Goal: Information Seeking & Learning: Understand process/instructions

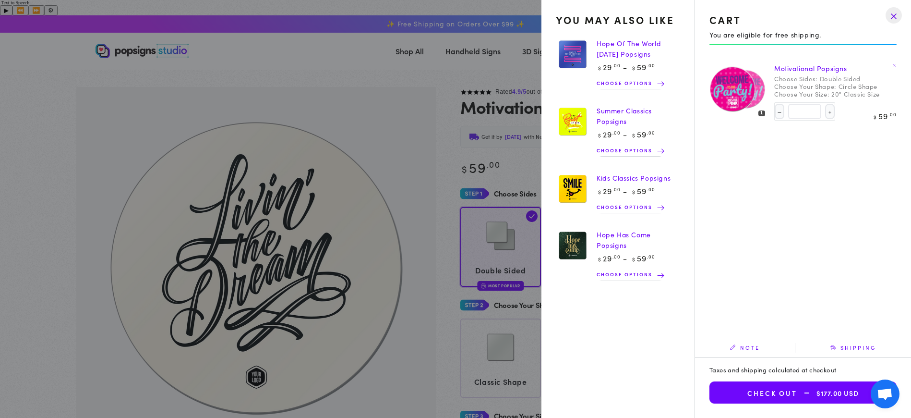
select select "**********"
click at [897, 15] on drawer-close-button at bounding box center [893, 15] width 25 height 21
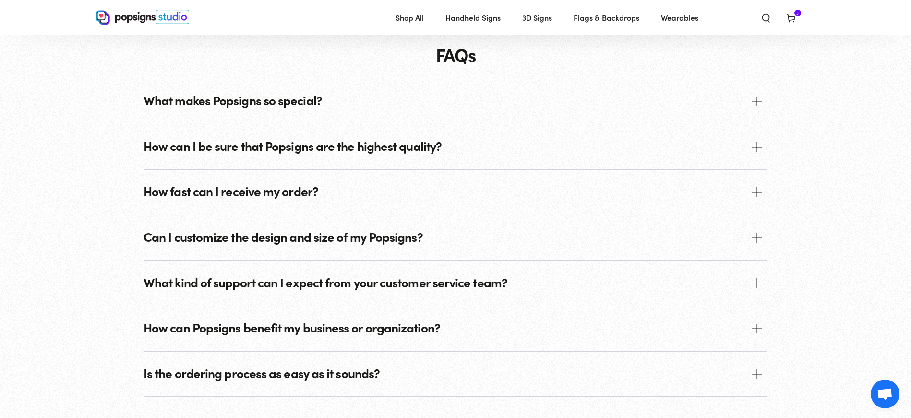
scroll to position [1142, 0]
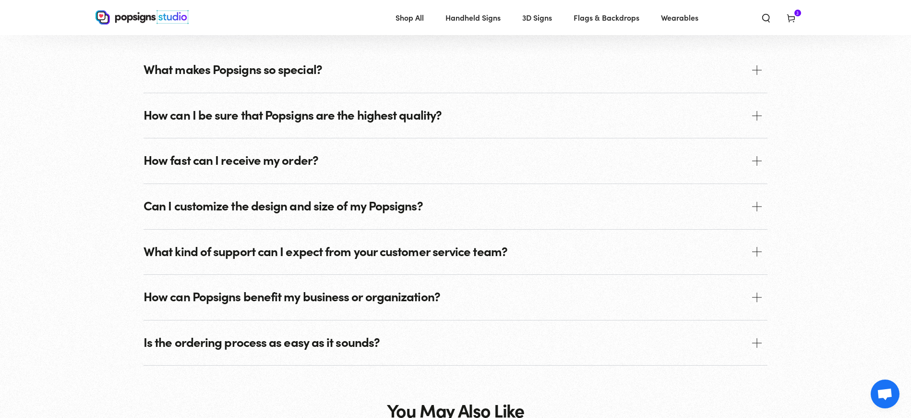
click at [492, 196] on span "Can I customize the design and size of my Popsigns?" at bounding box center [456, 206] width 624 height 45
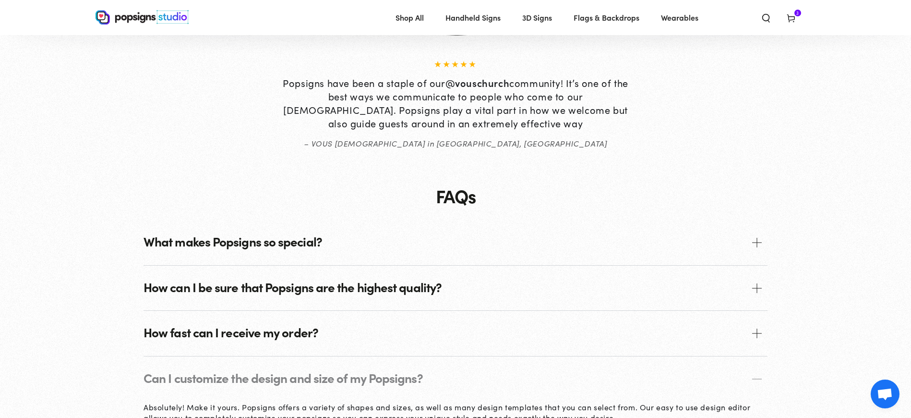
scroll to position [874, 0]
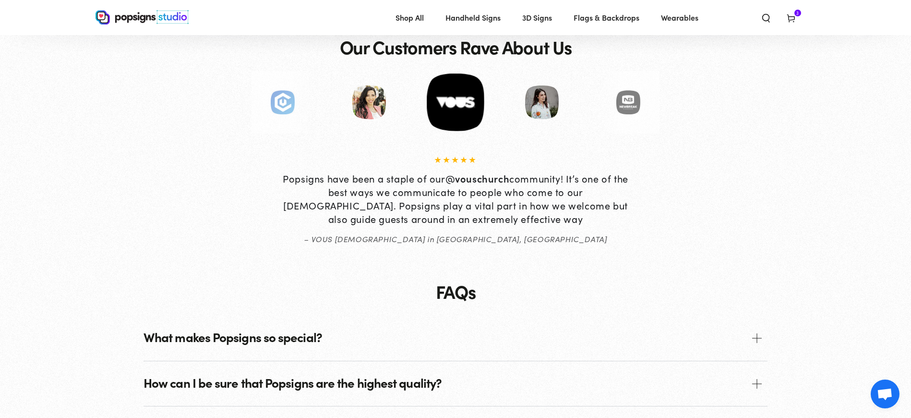
click at [764, 15] on icon "Search our site" at bounding box center [766, 18] width 10 height 10
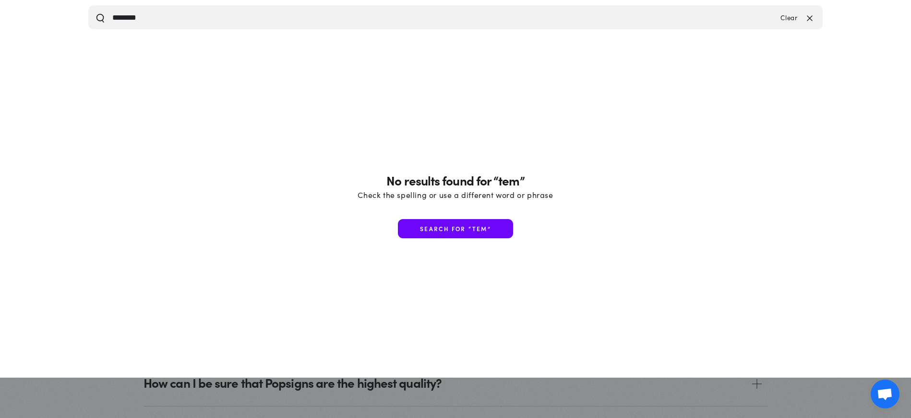
type input "********"
click at [96, 12] on button "Search our site" at bounding box center [101, 17] width 10 height 10
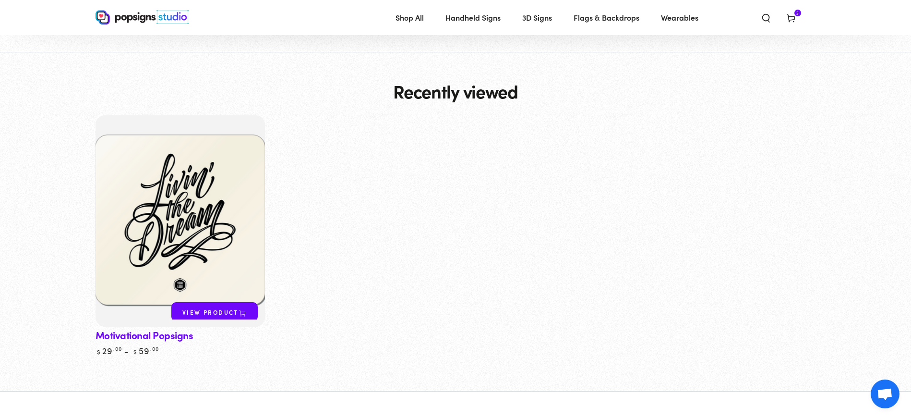
scroll to position [463, 0]
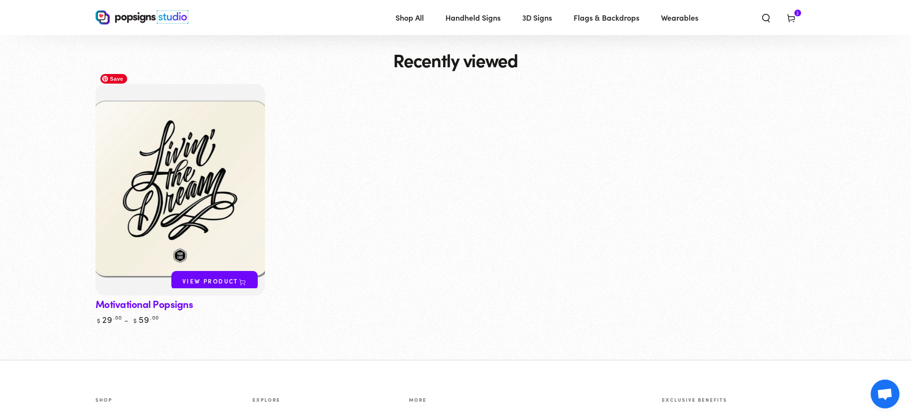
click at [139, 158] on img at bounding box center [180, 190] width 174 height 218
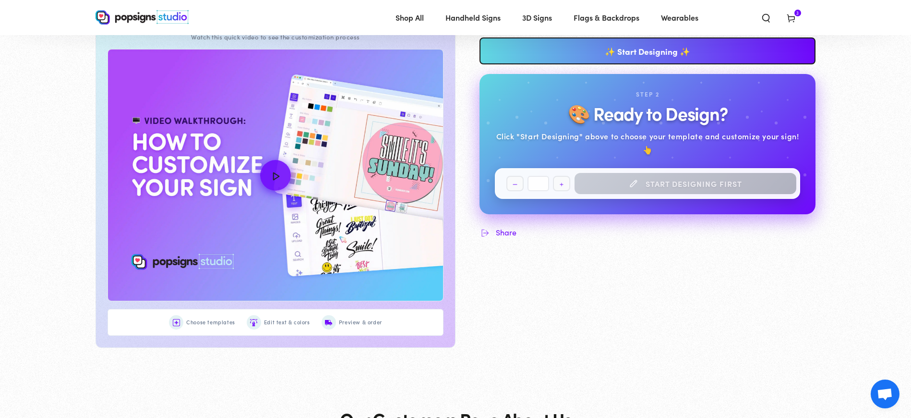
scroll to position [555, 0]
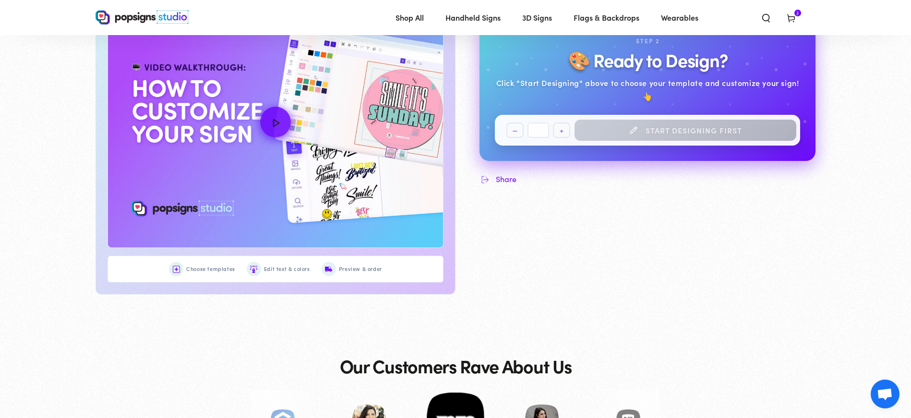
click at [205, 264] on span "Choose templates" at bounding box center [210, 269] width 49 height 10
click at [176, 265] on img at bounding box center [176, 268] width 7 height 7
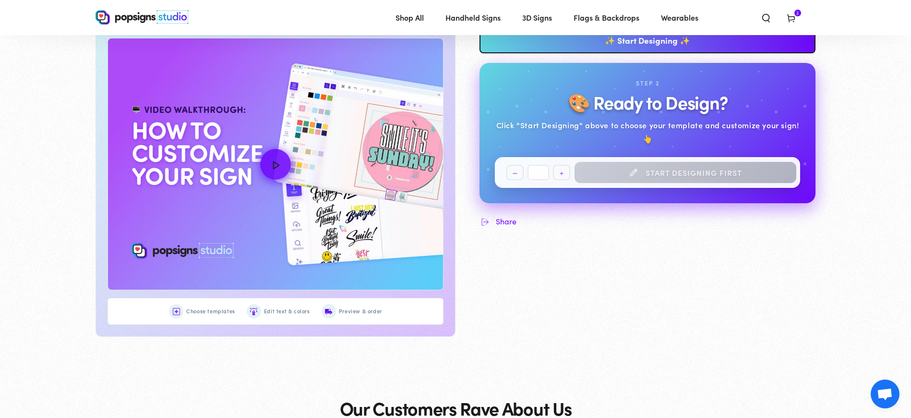
scroll to position [447, 0]
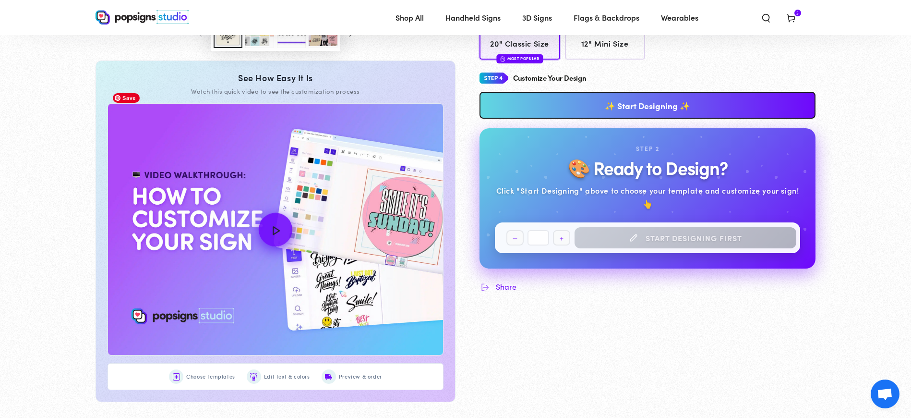
click at [272, 219] on icon "How to Customize Your Design" at bounding box center [275, 229] width 21 height 21
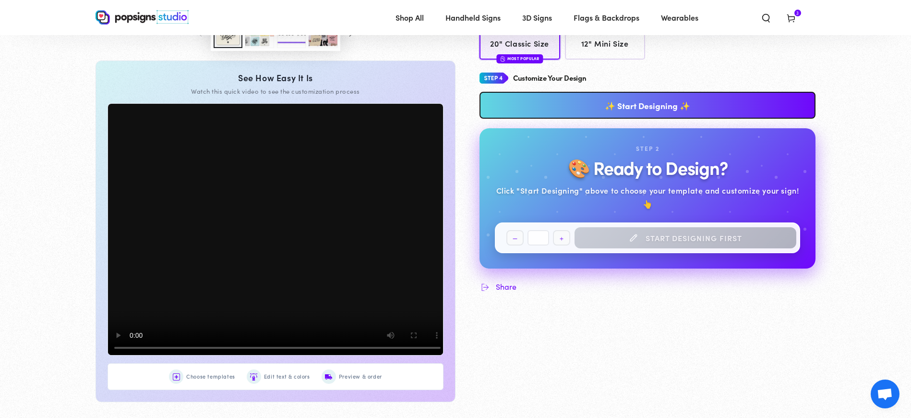
click at [295, 231] on video at bounding box center [278, 230] width 342 height 256
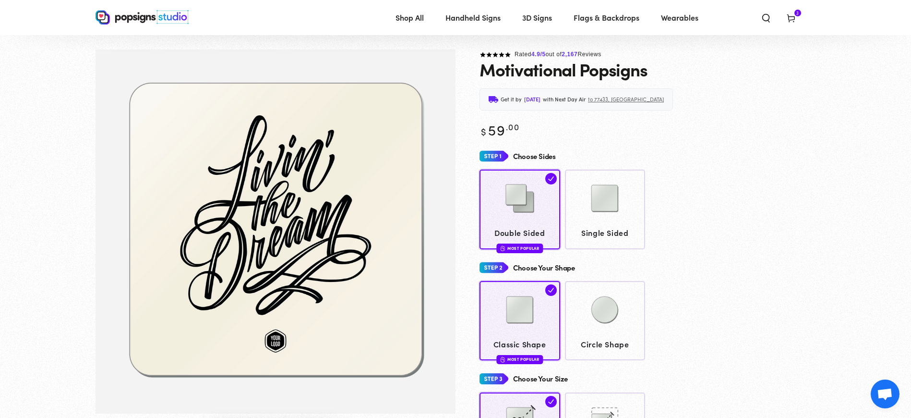
scroll to position [34, 0]
